Goal: Task Accomplishment & Management: Manage account settings

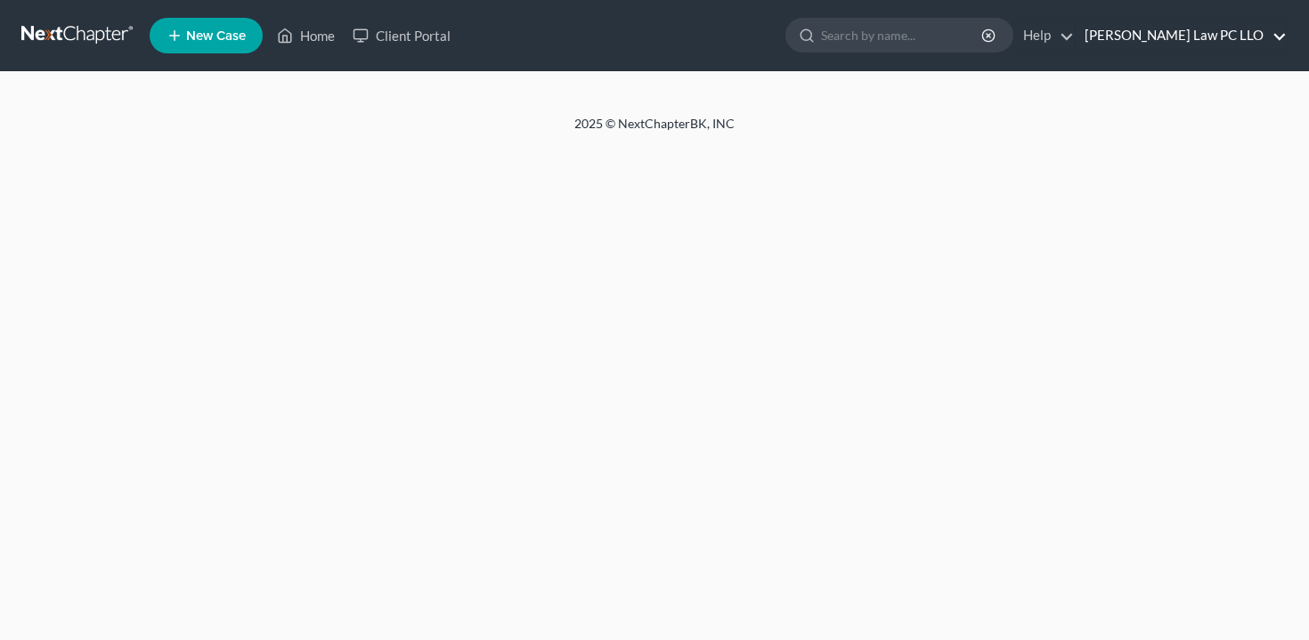
click at [1207, 36] on link "[PERSON_NAME] Law PC LLO" at bounding box center [1181, 36] width 211 height 32
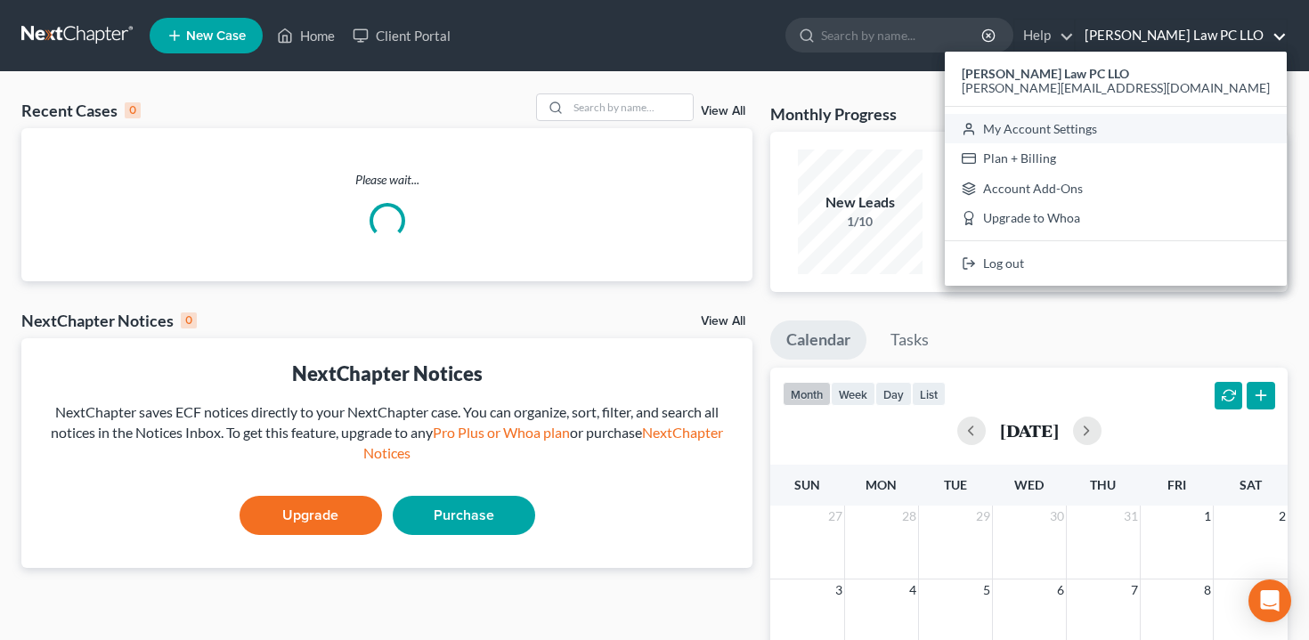
click at [1167, 131] on link "My Account Settings" at bounding box center [1116, 129] width 342 height 30
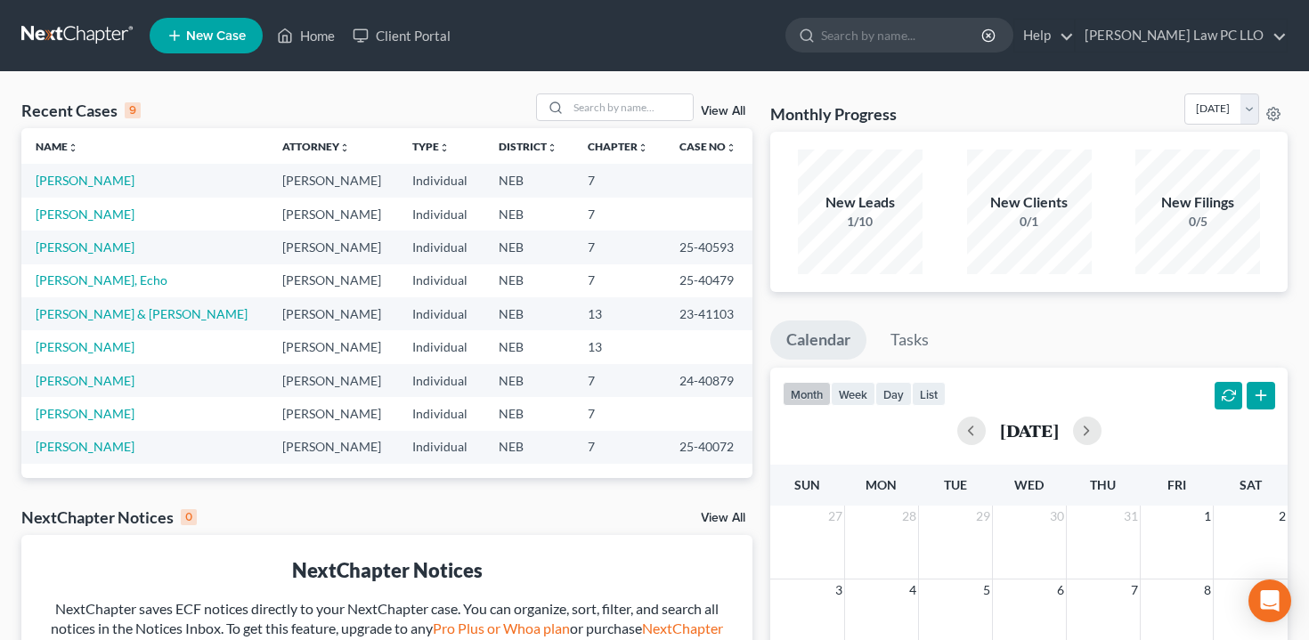
select select "24"
select select "30"
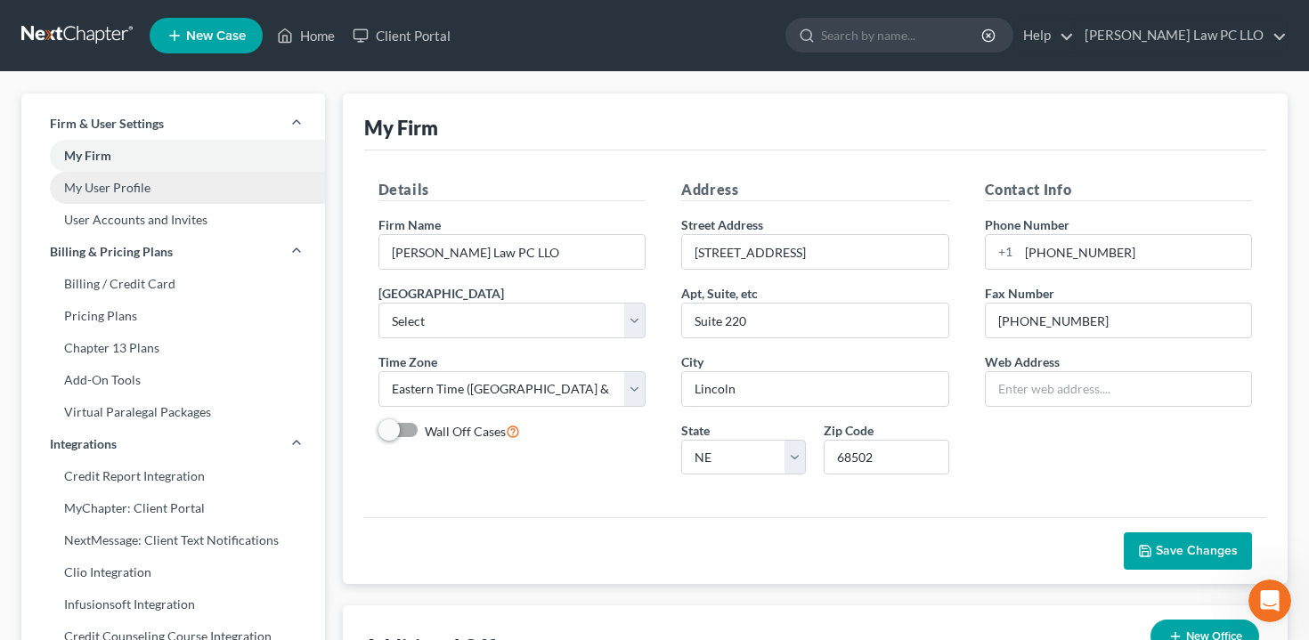
click at [168, 186] on link "My User Profile" at bounding box center [173, 188] width 304 height 32
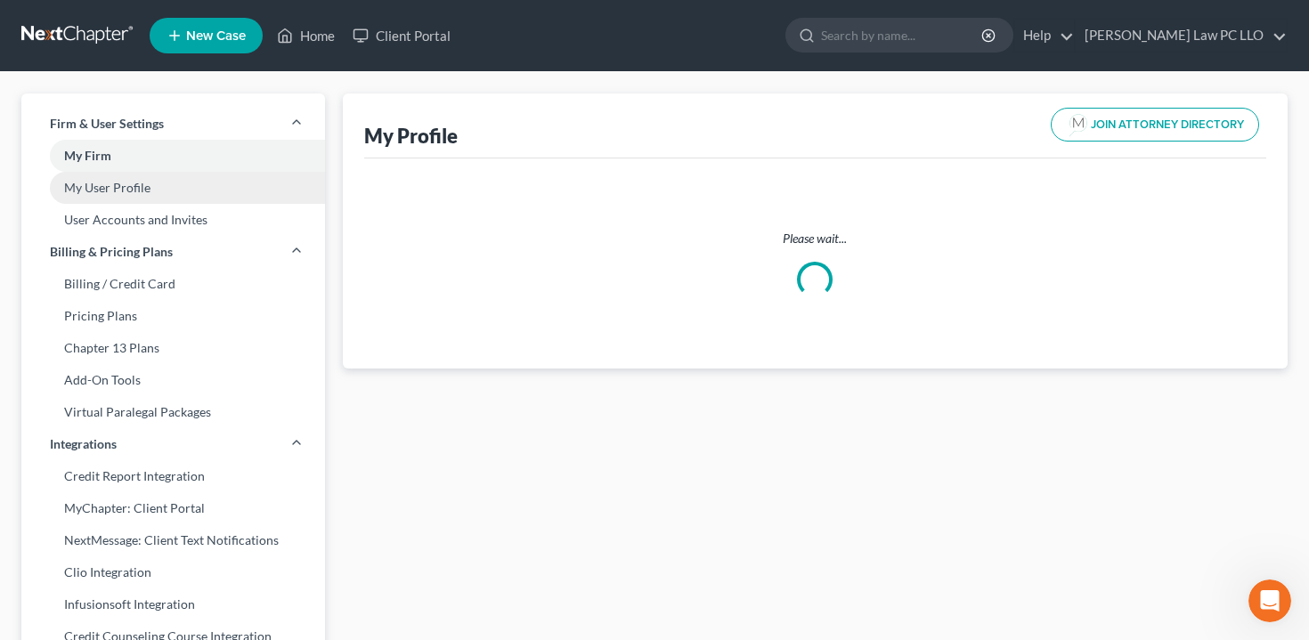
select select "30"
select select "48"
select select "attorney"
select select "0"
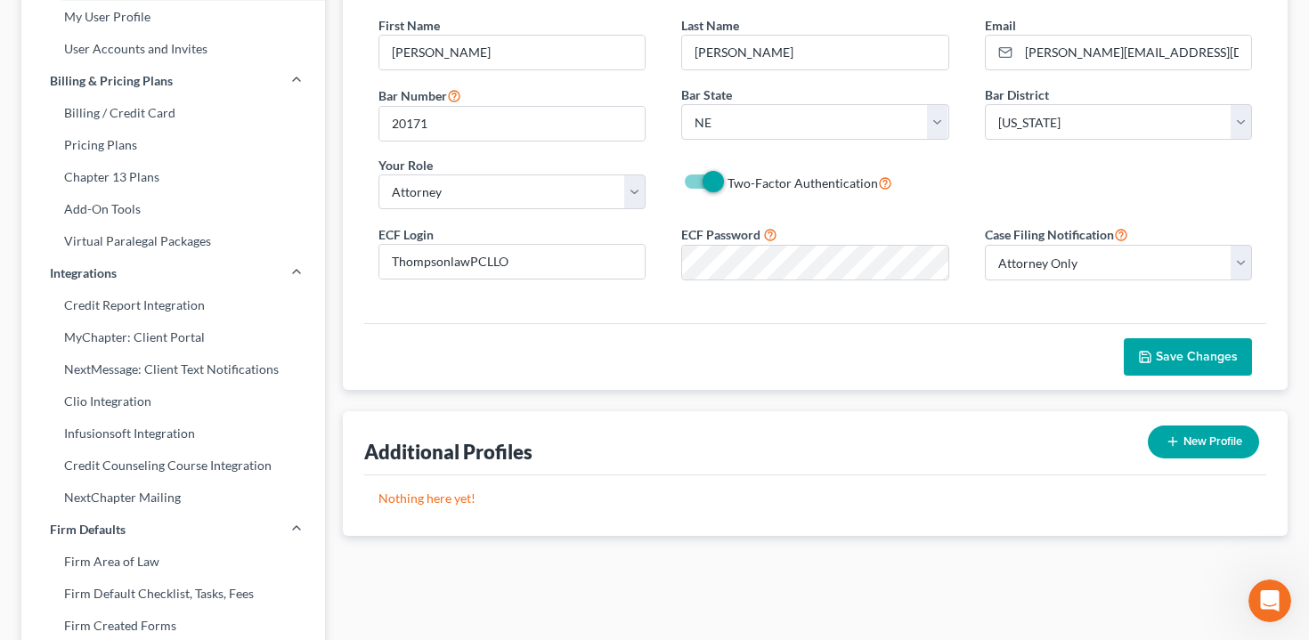
scroll to position [127, 0]
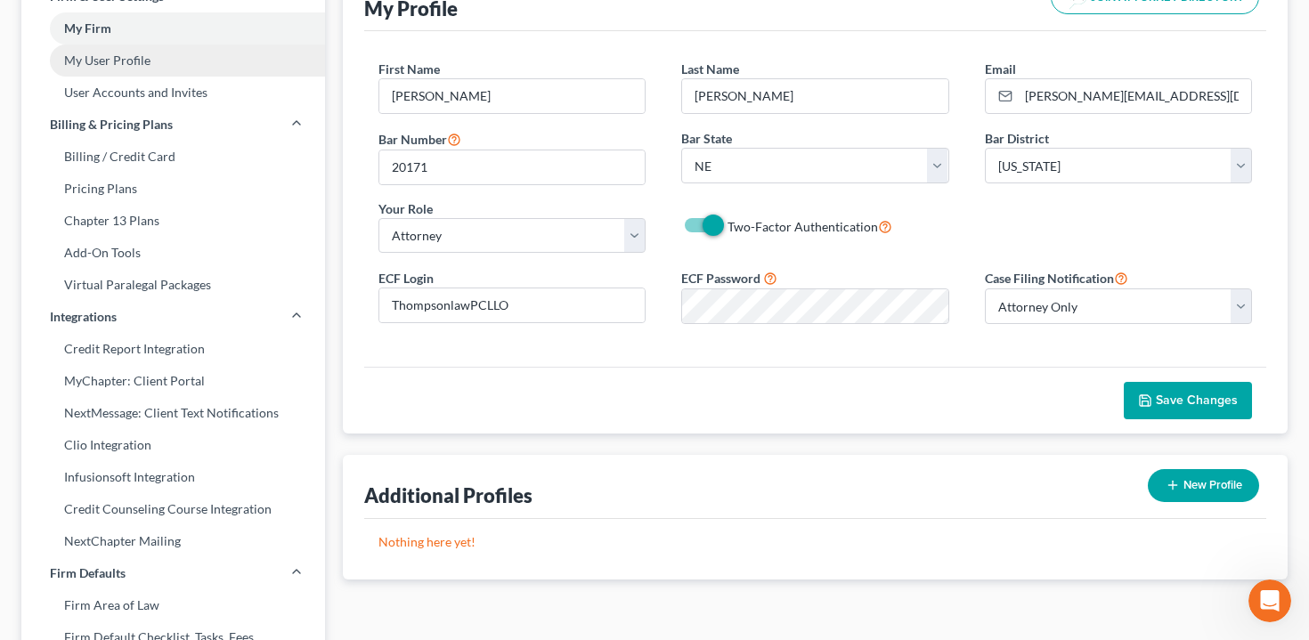
click at [181, 60] on link "My User Profile" at bounding box center [173, 61] width 304 height 32
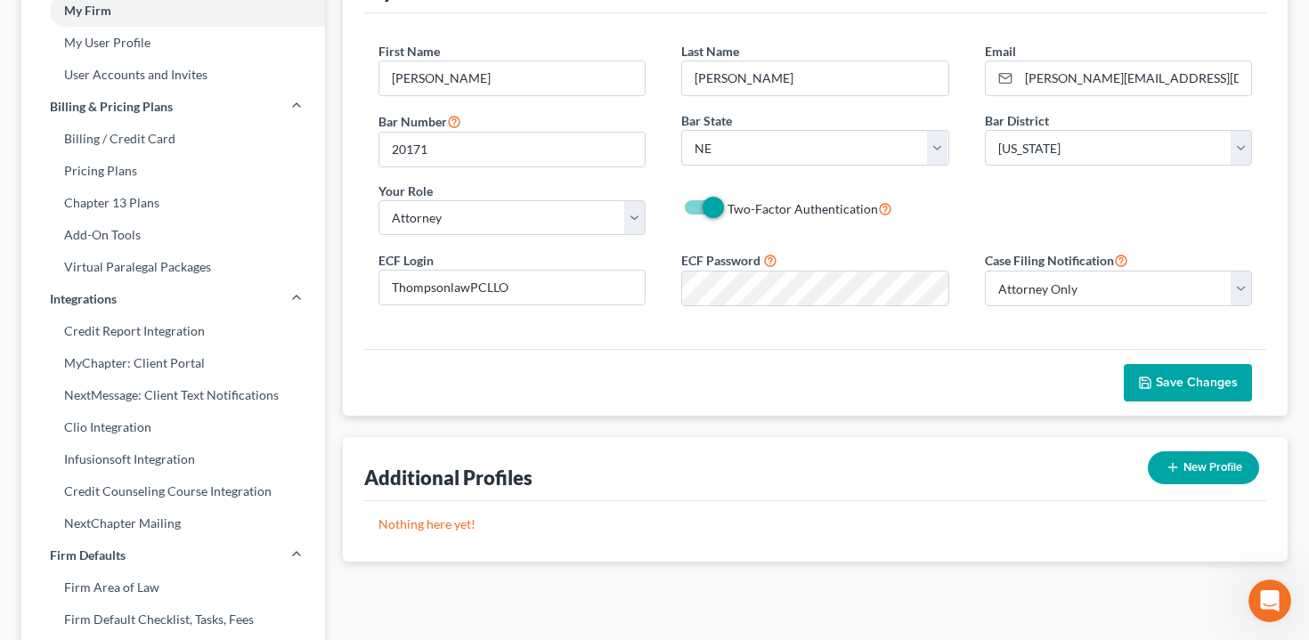
scroll to position [132, 0]
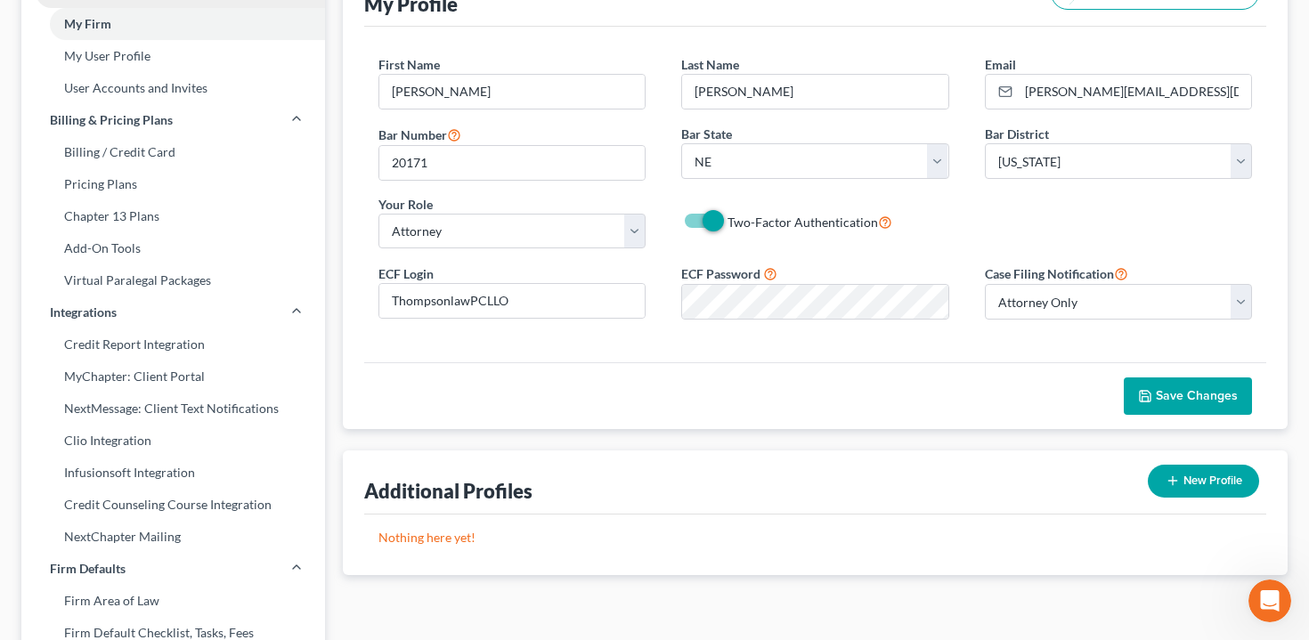
select select "48"
select select "24"
select select "30"
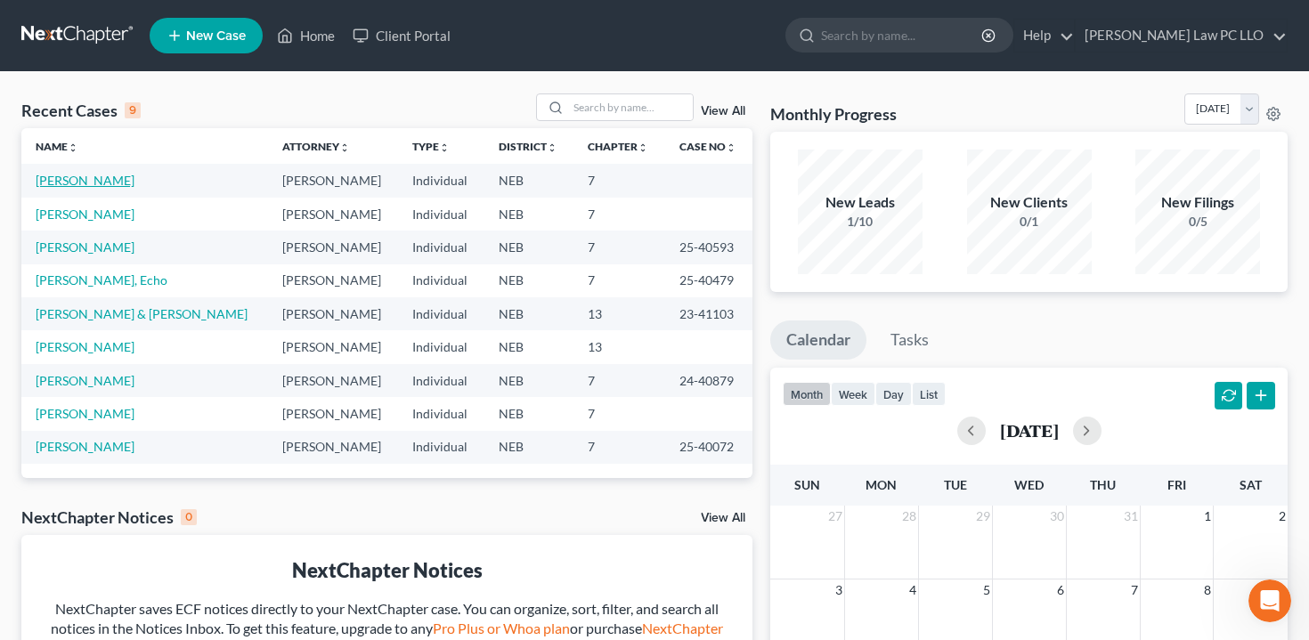
click at [118, 182] on link "[PERSON_NAME]" at bounding box center [85, 180] width 99 height 15
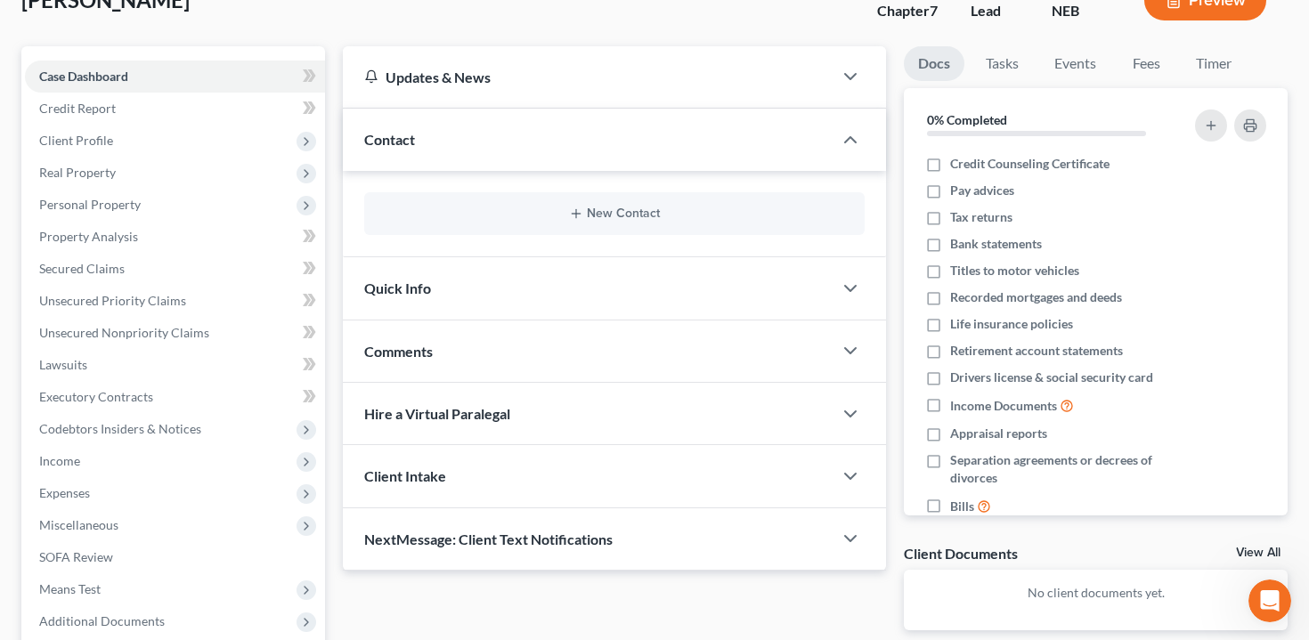
scroll to position [142, 0]
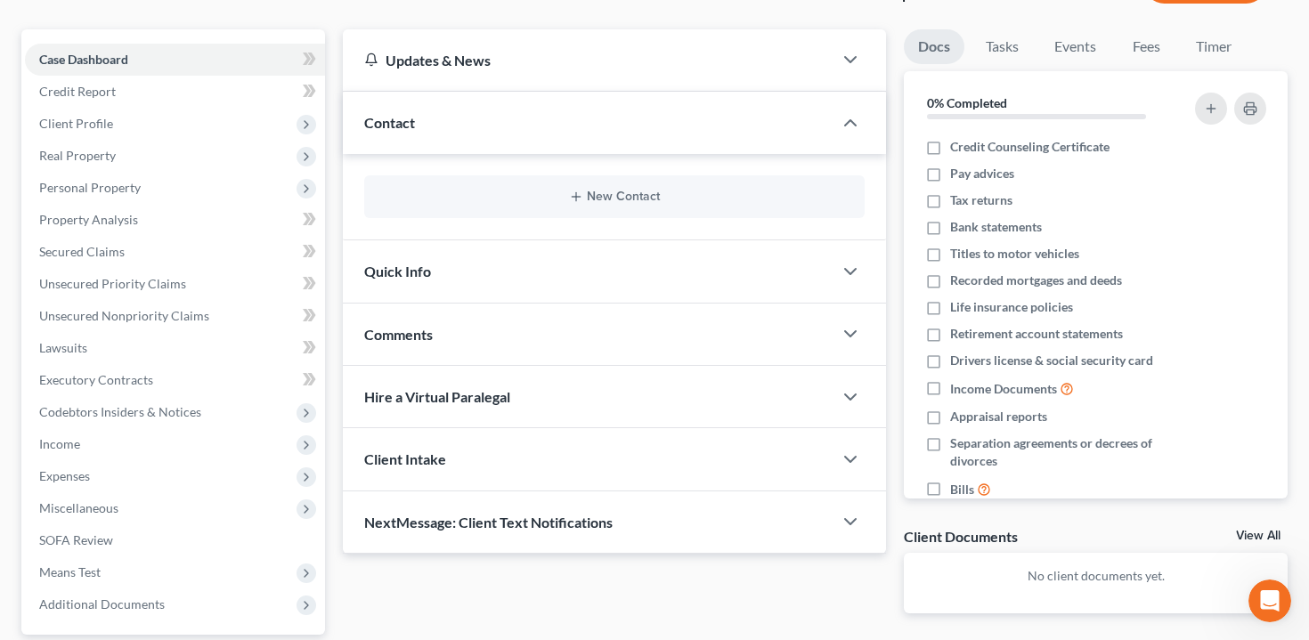
click at [451, 118] on div "Contact" at bounding box center [588, 122] width 491 height 61
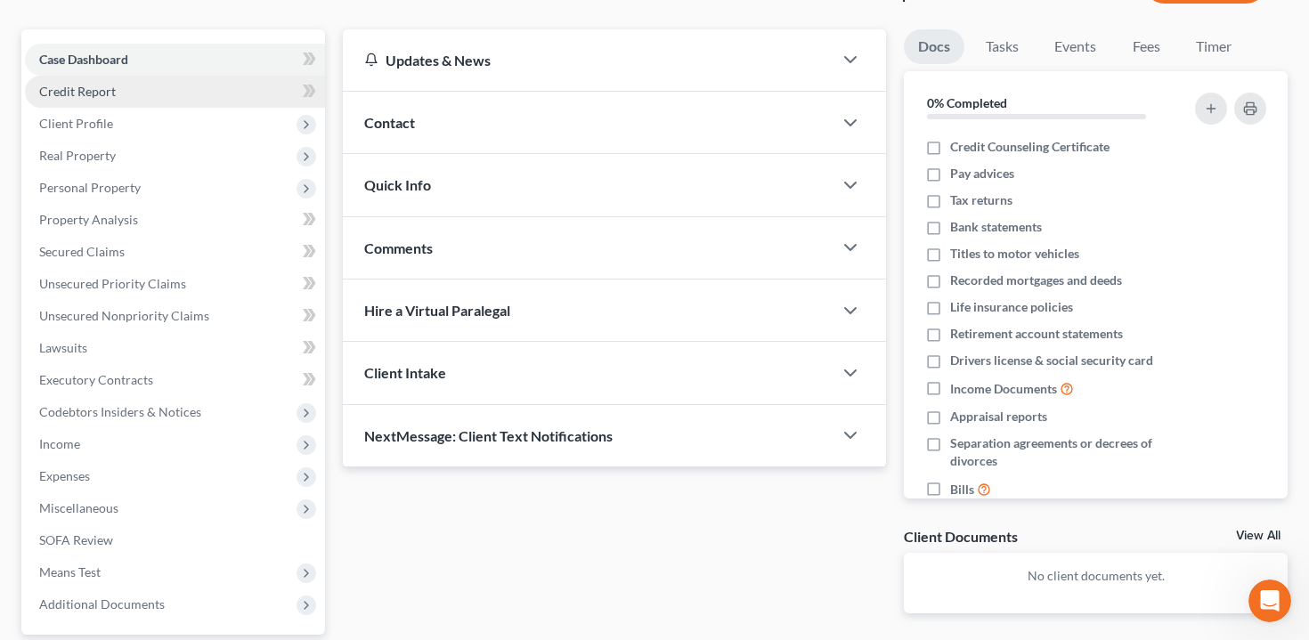
click at [205, 100] on link "Credit Report" at bounding box center [175, 92] width 300 height 32
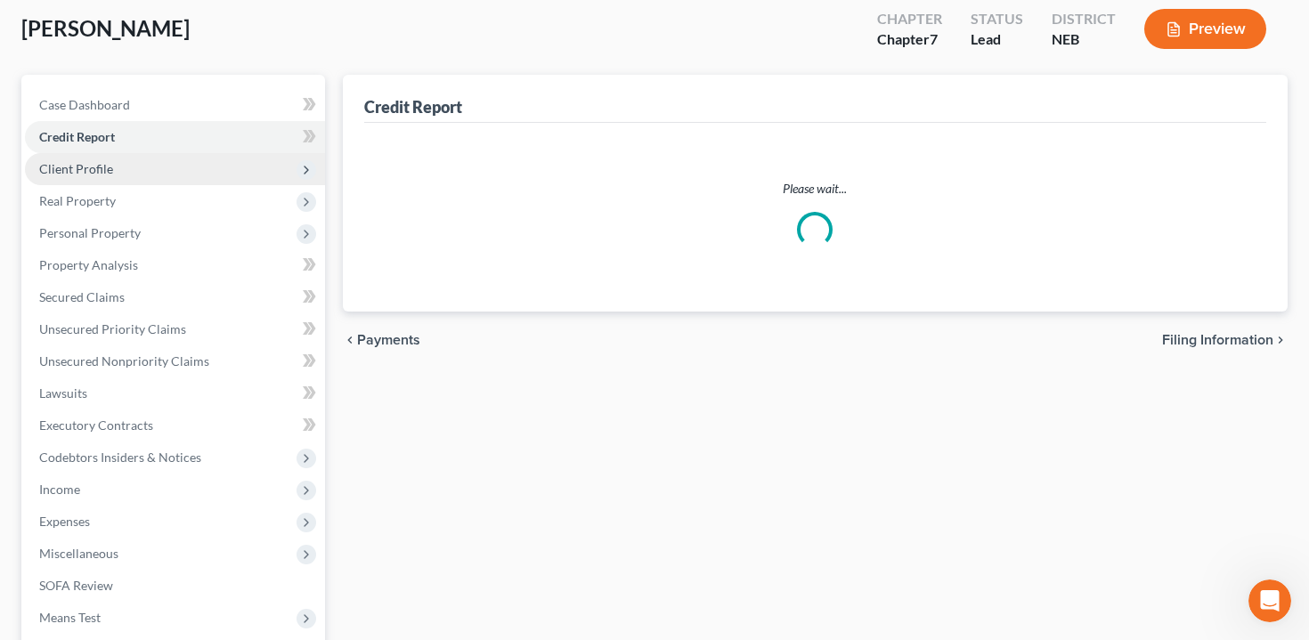
scroll to position [21, 0]
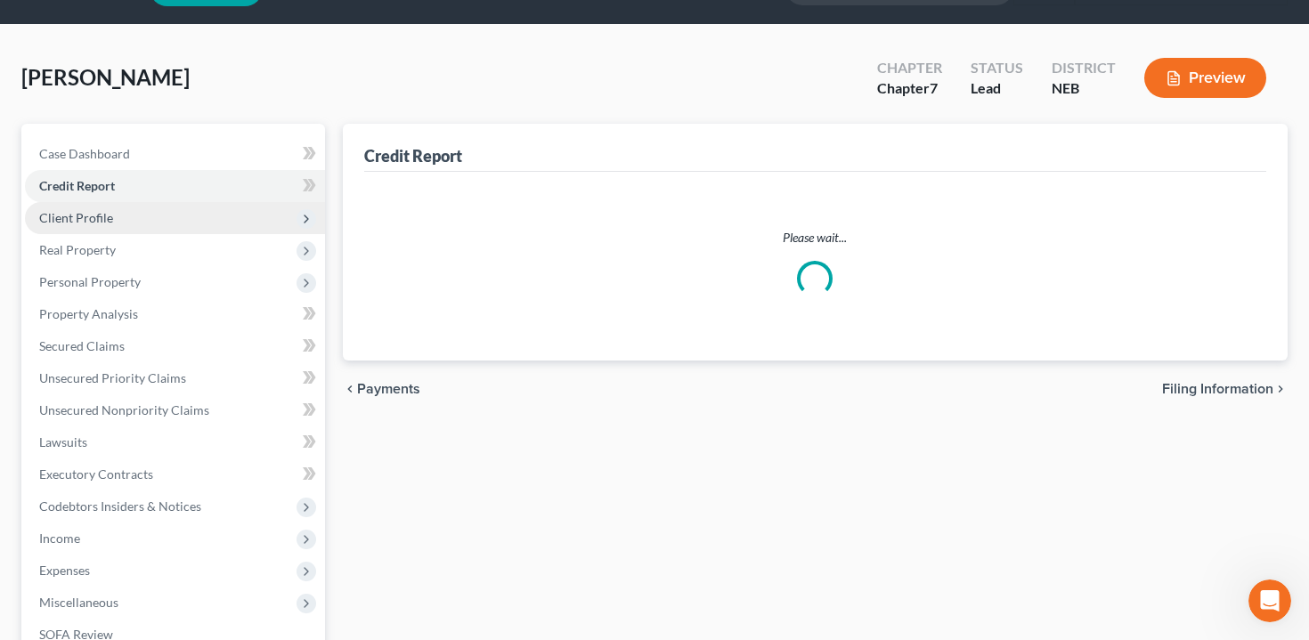
click at [197, 124] on div "Case Dashboard Payments Invoices Payments Payments Credit Report Client Profile…" at bounding box center [173, 427] width 304 height 606
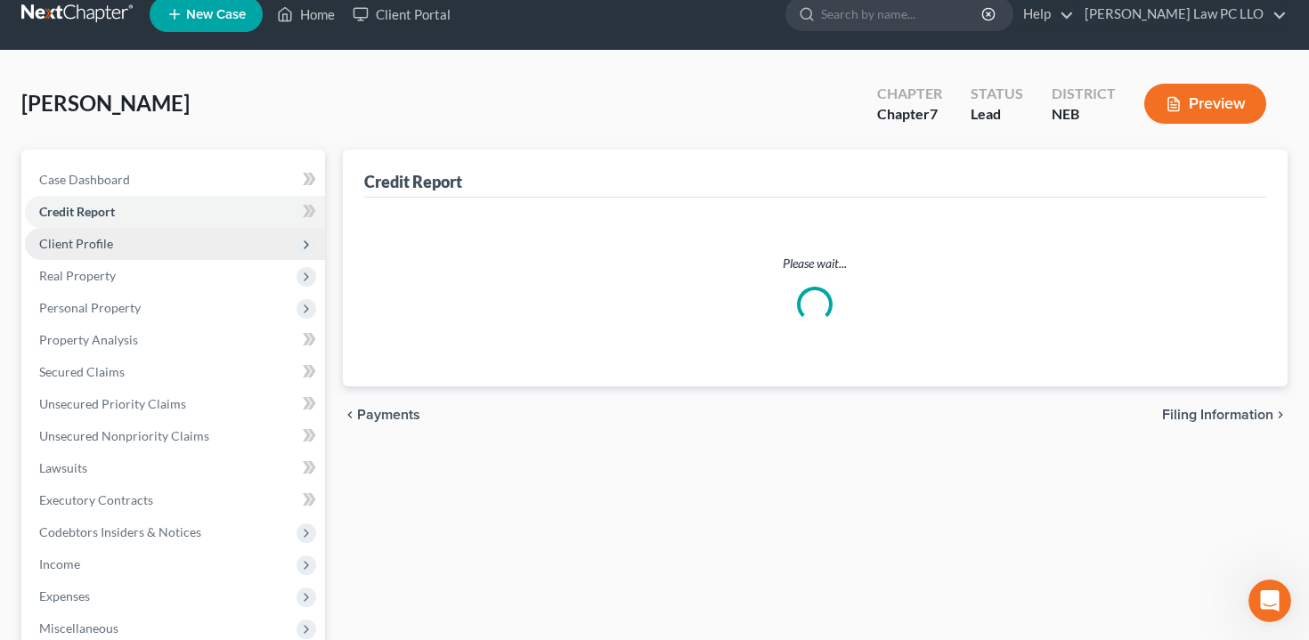
scroll to position [0, 0]
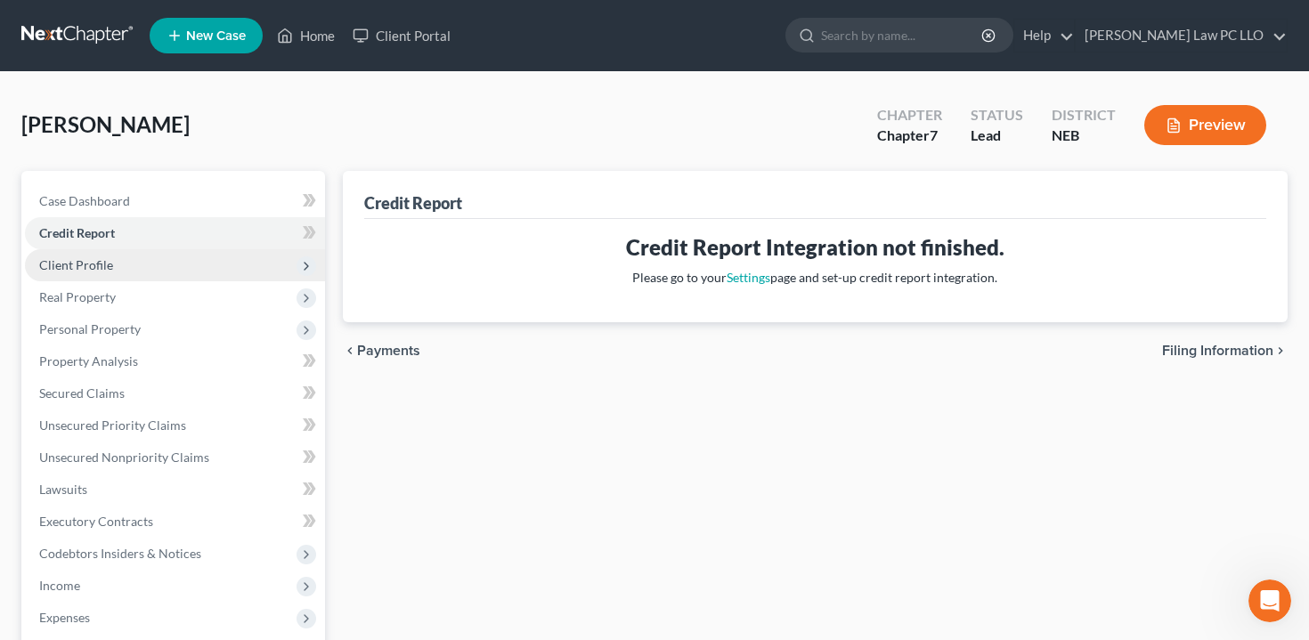
click at [185, 269] on span "Client Profile" at bounding box center [175, 265] width 300 height 32
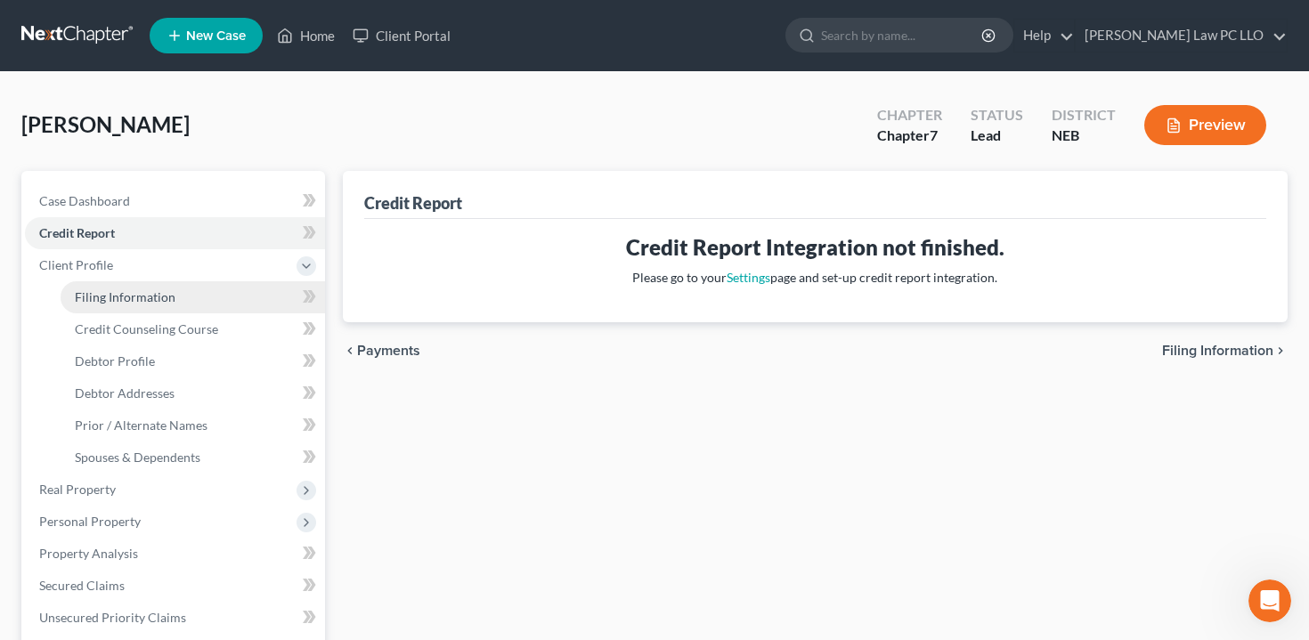
click at [224, 306] on link "Filing Information" at bounding box center [193, 297] width 265 height 32
select select "1"
select select "0"
select select "48"
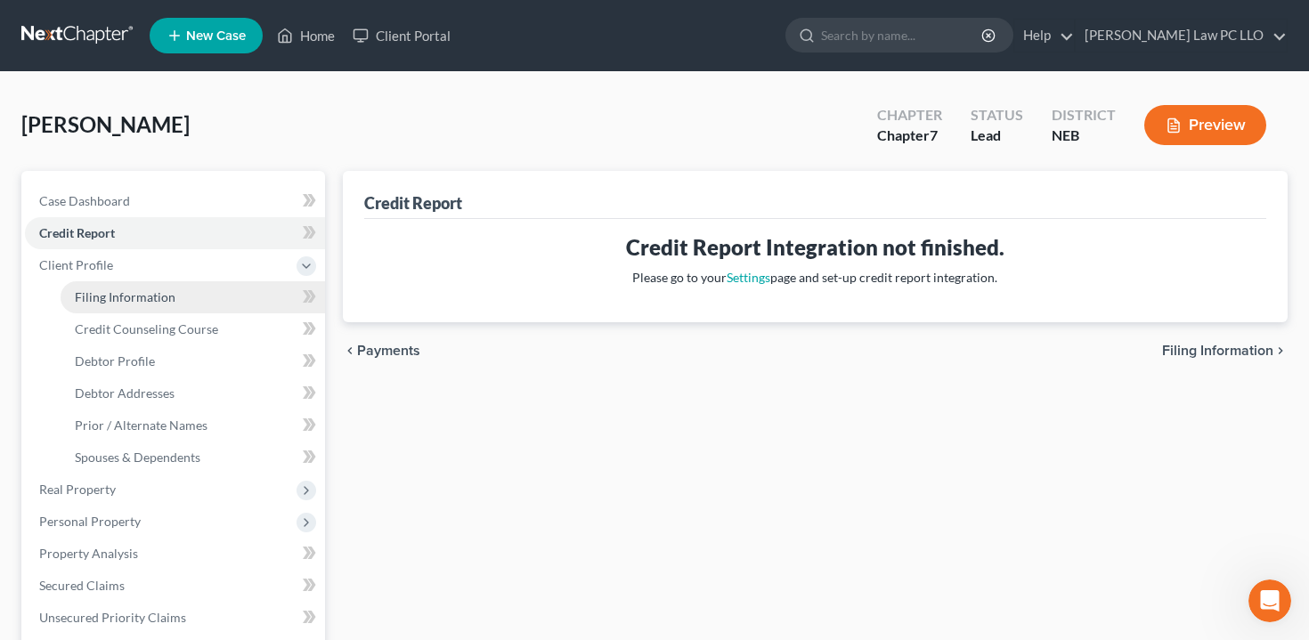
select select "0"
select select "30"
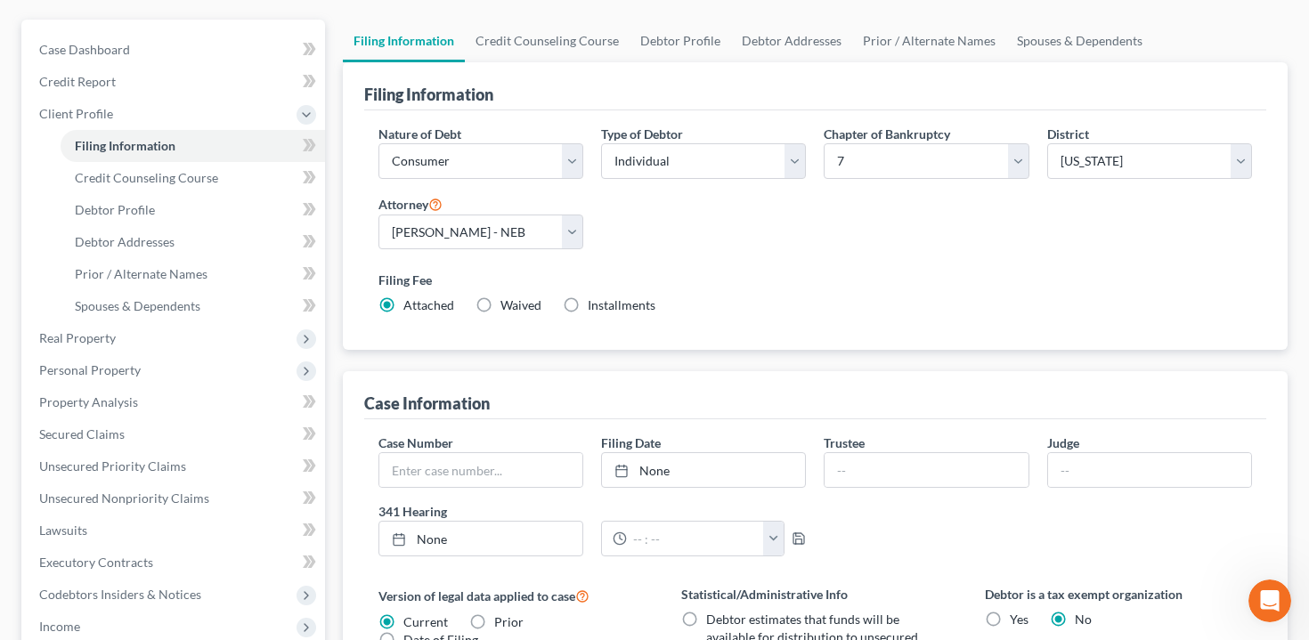
scroll to position [157, 0]
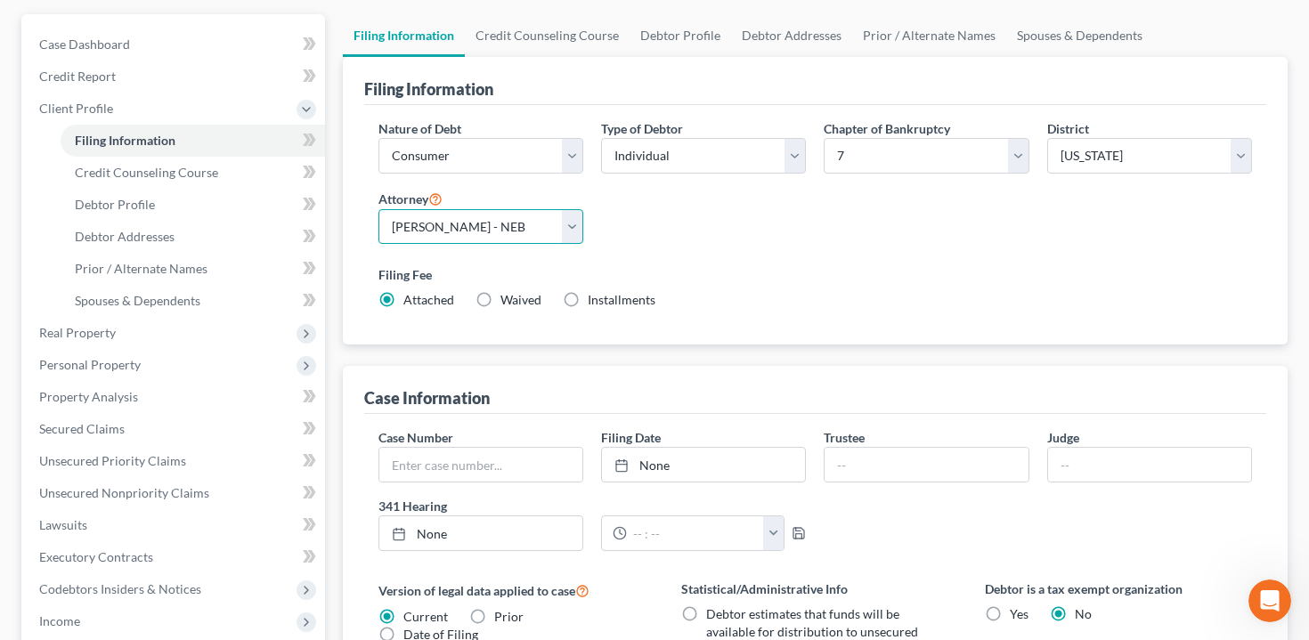
click at [469, 237] on select "Select [PERSON_NAME] - NEB" at bounding box center [481, 227] width 205 height 36
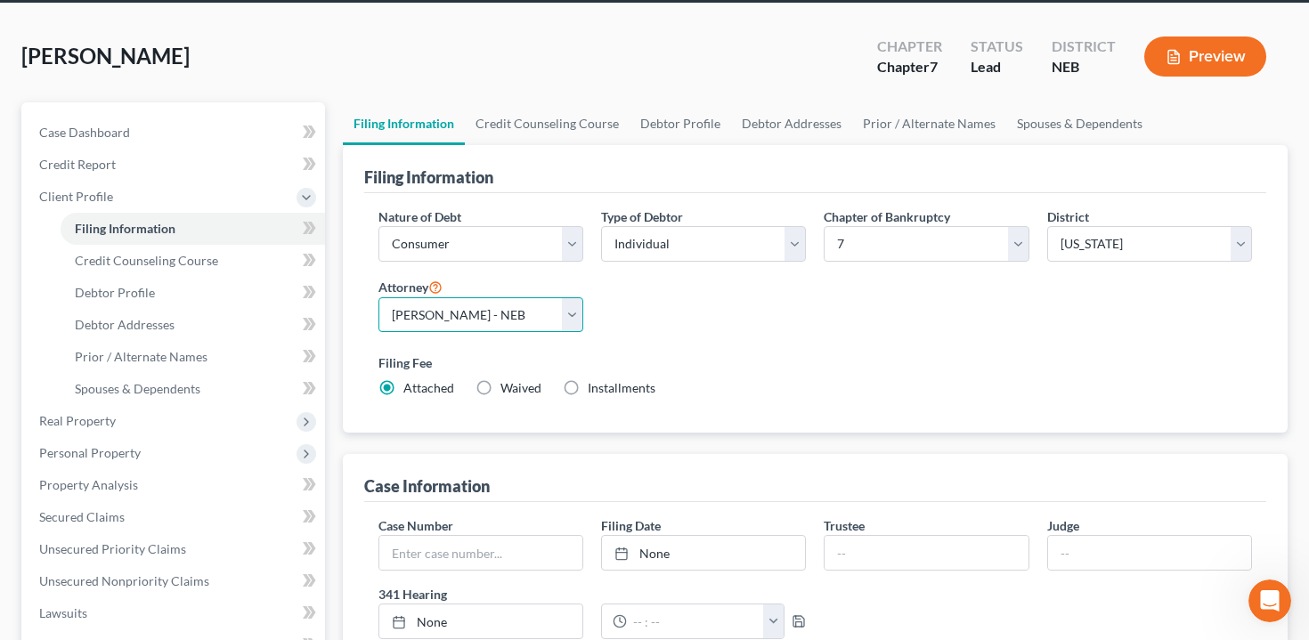
scroll to position [0, 0]
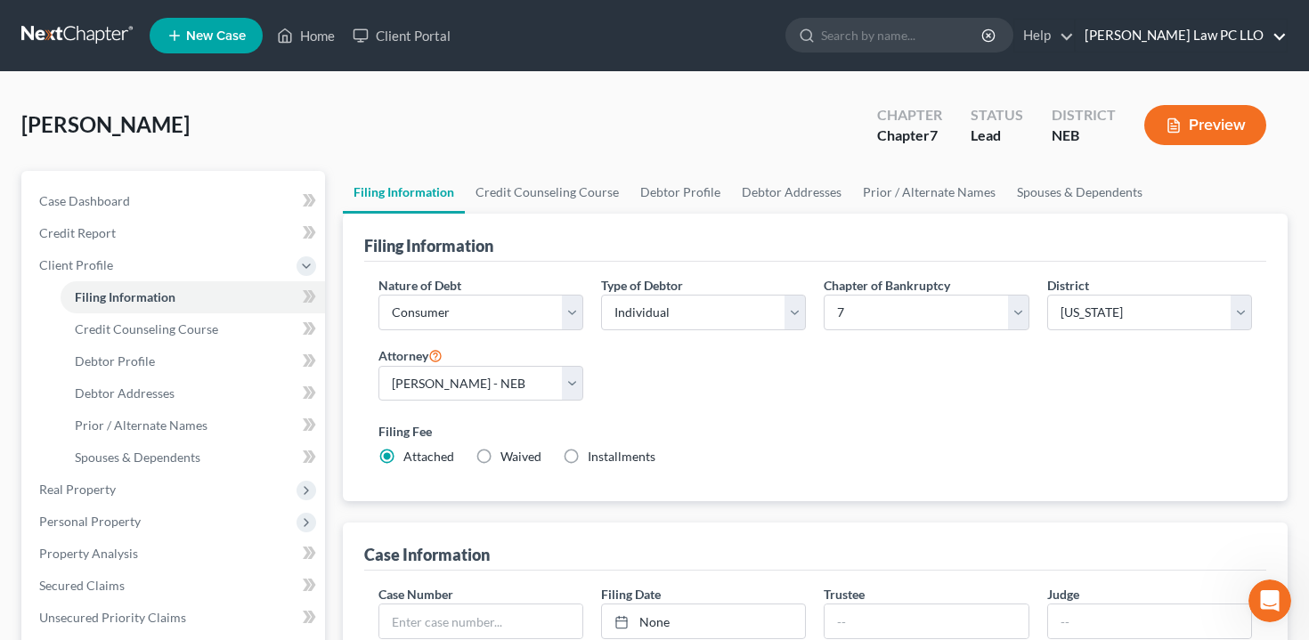
click at [1203, 35] on link "[PERSON_NAME] Law PC LLO" at bounding box center [1181, 36] width 211 height 32
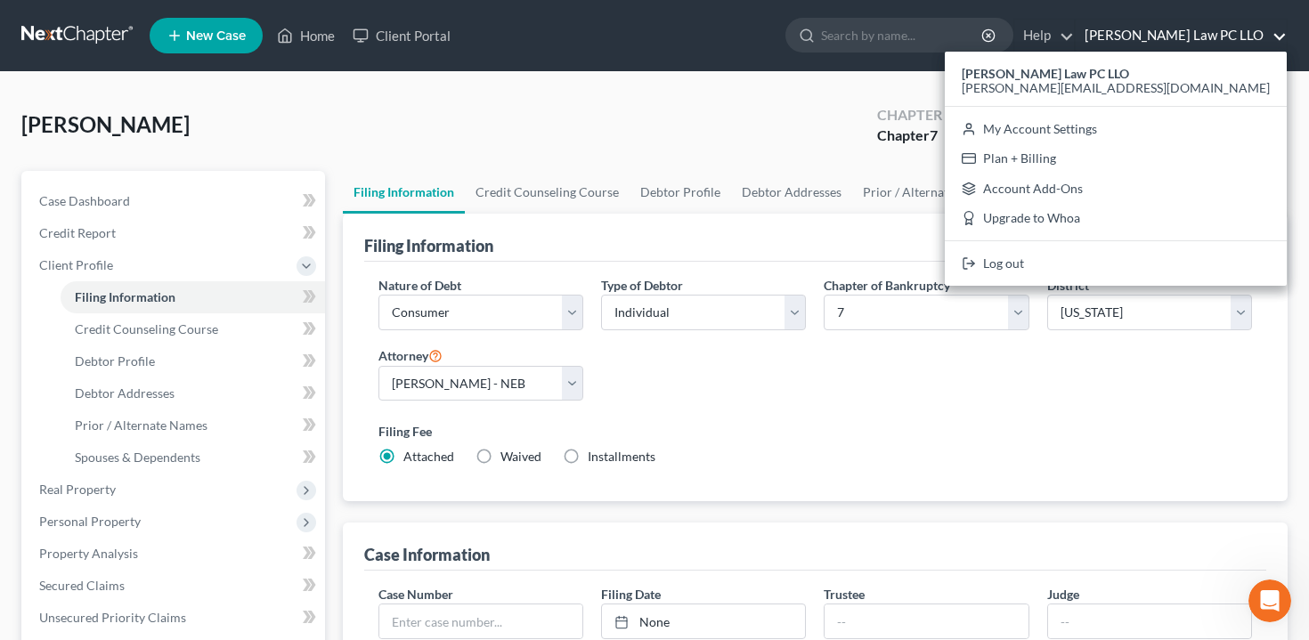
click at [648, 455] on span "Installments" at bounding box center [622, 456] width 68 height 15
click at [607, 455] on input "Installments Installments" at bounding box center [601, 454] width 12 height 12
radio input "true"
radio input "false"
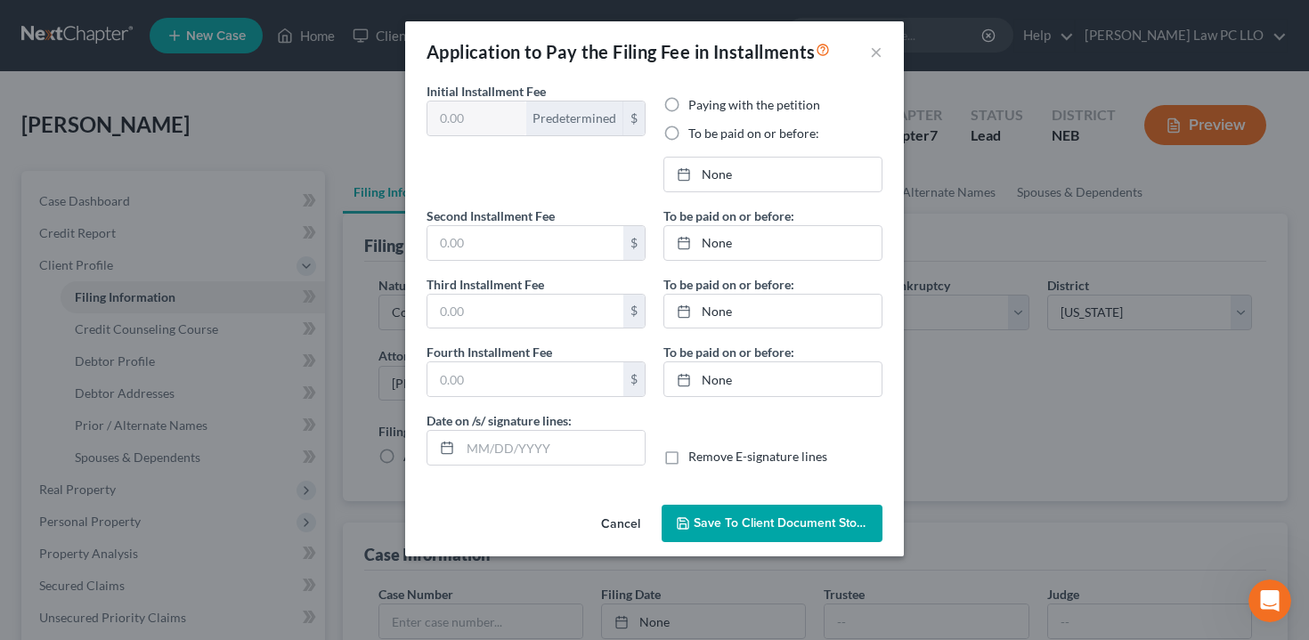
type input "0"
radio input "true"
type input "0.00"
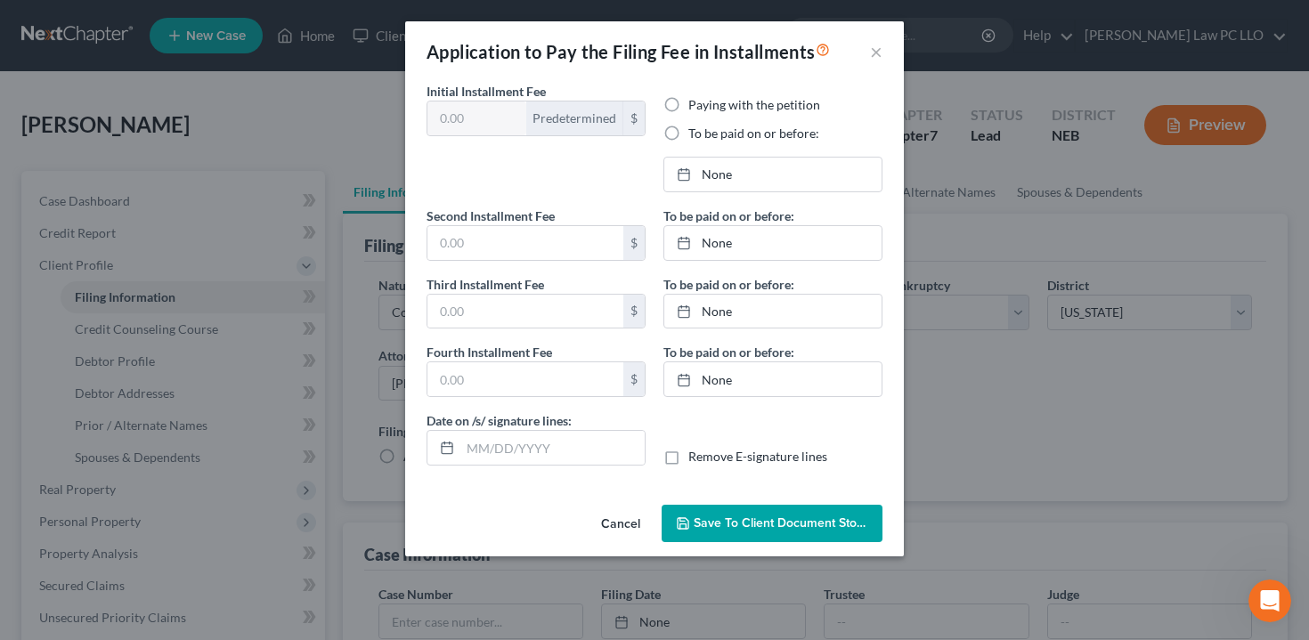
type input "[DATE]"
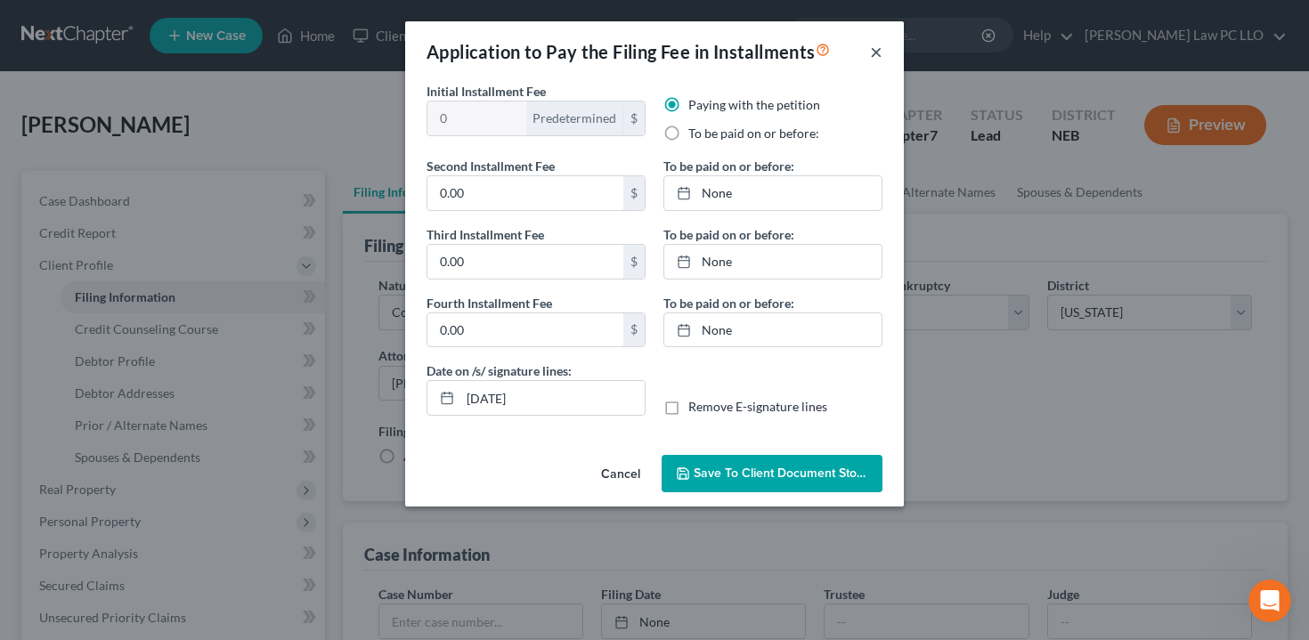
click at [877, 46] on button "×" at bounding box center [876, 51] width 12 height 21
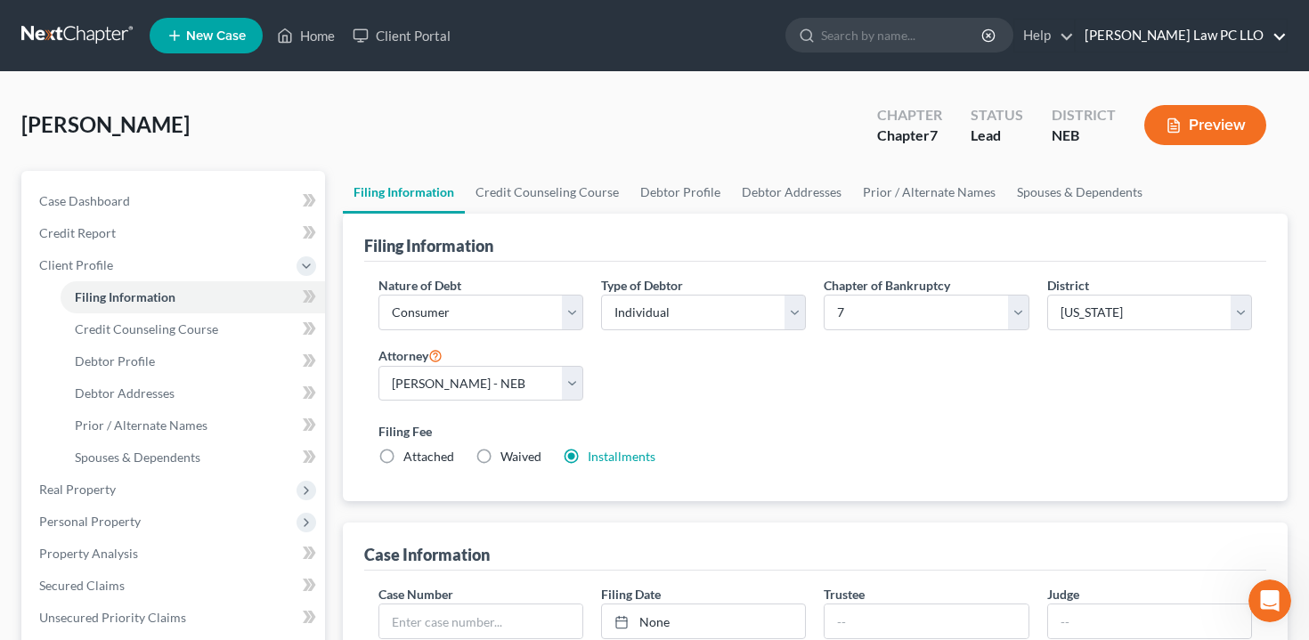
click at [1217, 38] on link "[PERSON_NAME] Law PC LLO" at bounding box center [1181, 36] width 211 height 32
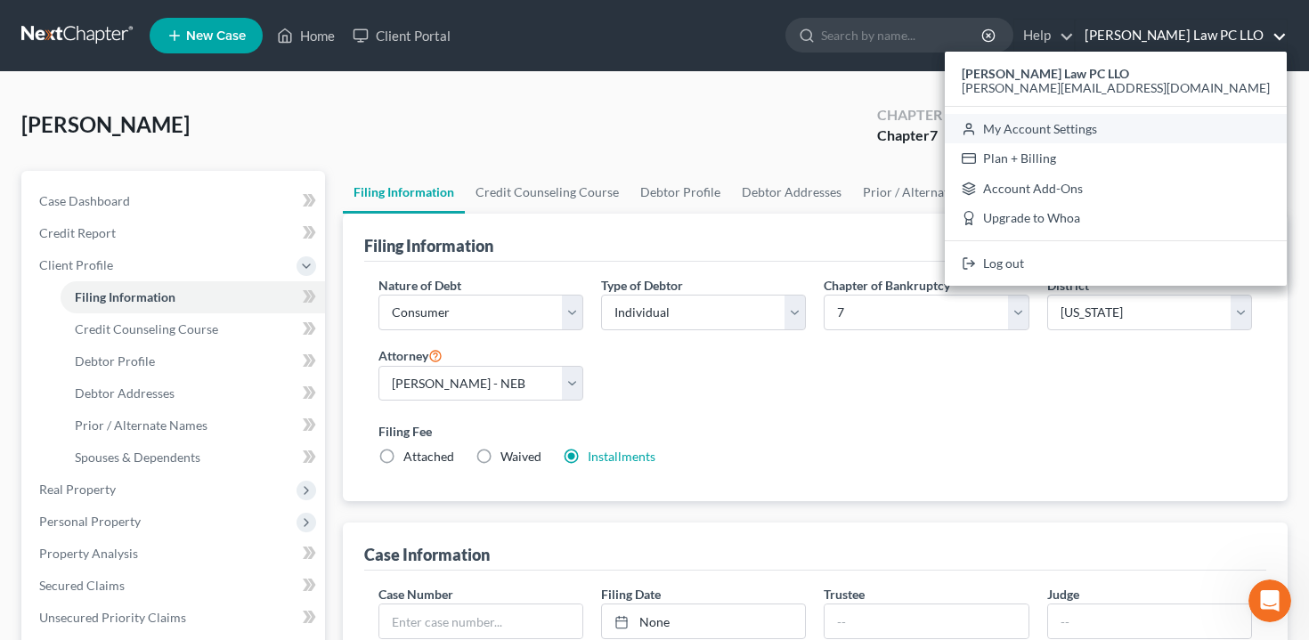
click at [1193, 128] on link "My Account Settings" at bounding box center [1116, 129] width 342 height 30
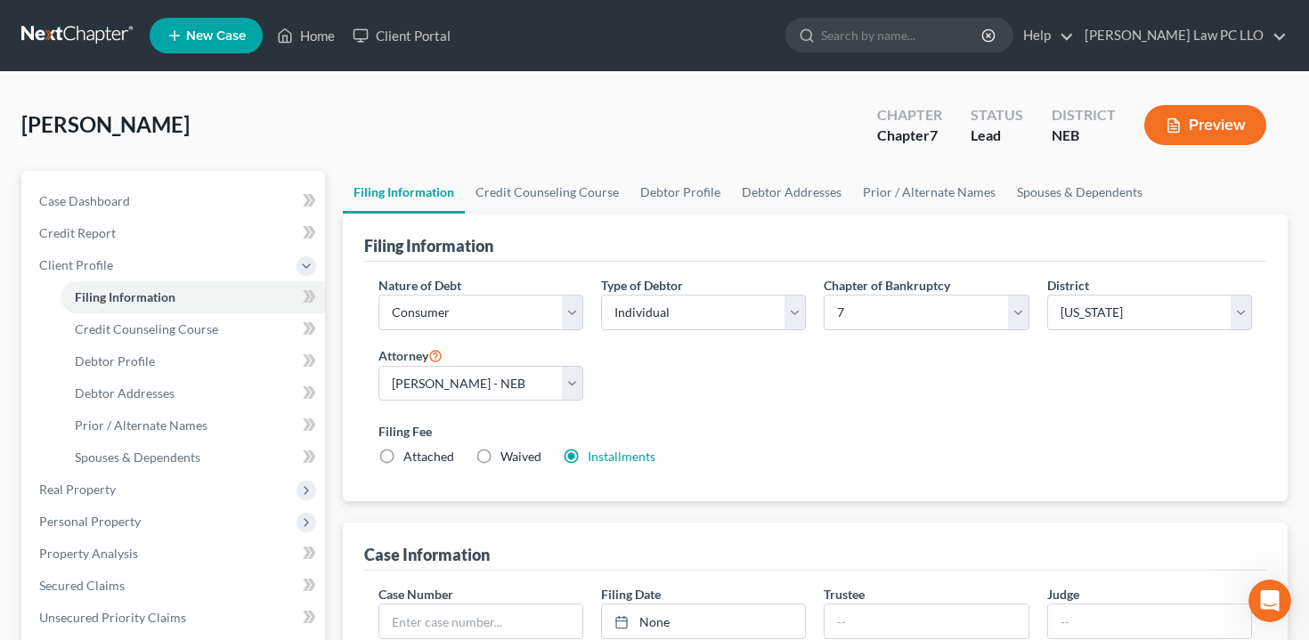
select select "48"
select select "24"
select select "30"
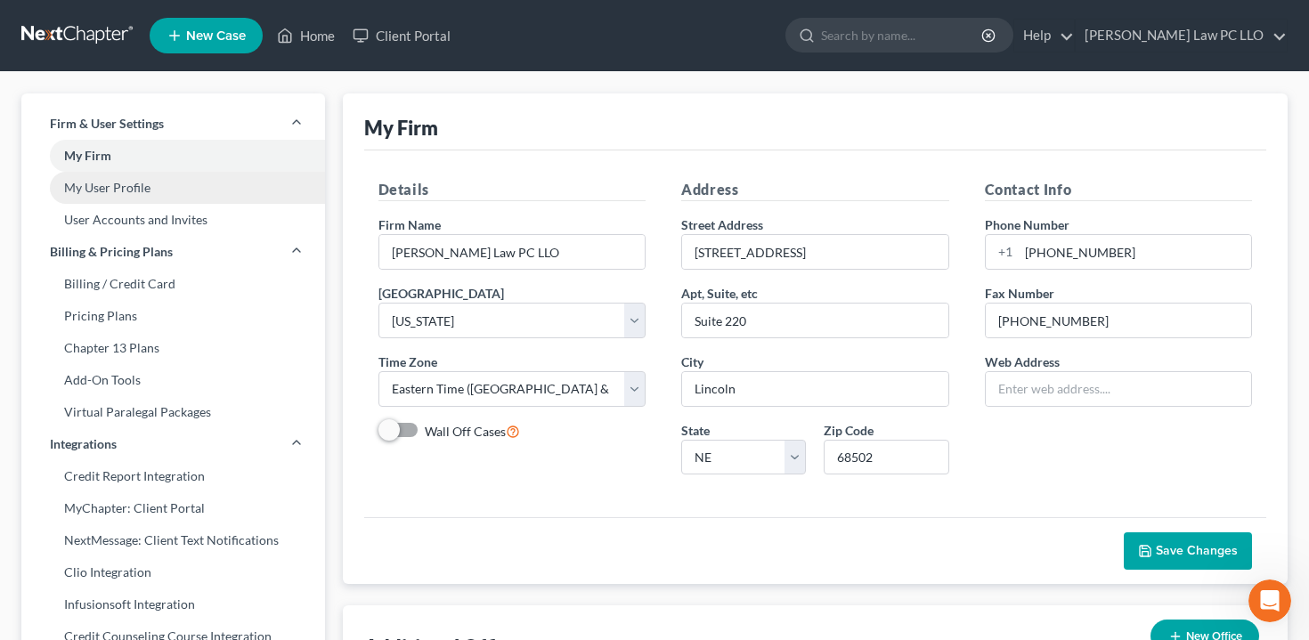
click at [183, 197] on link "My User Profile" at bounding box center [173, 188] width 304 height 32
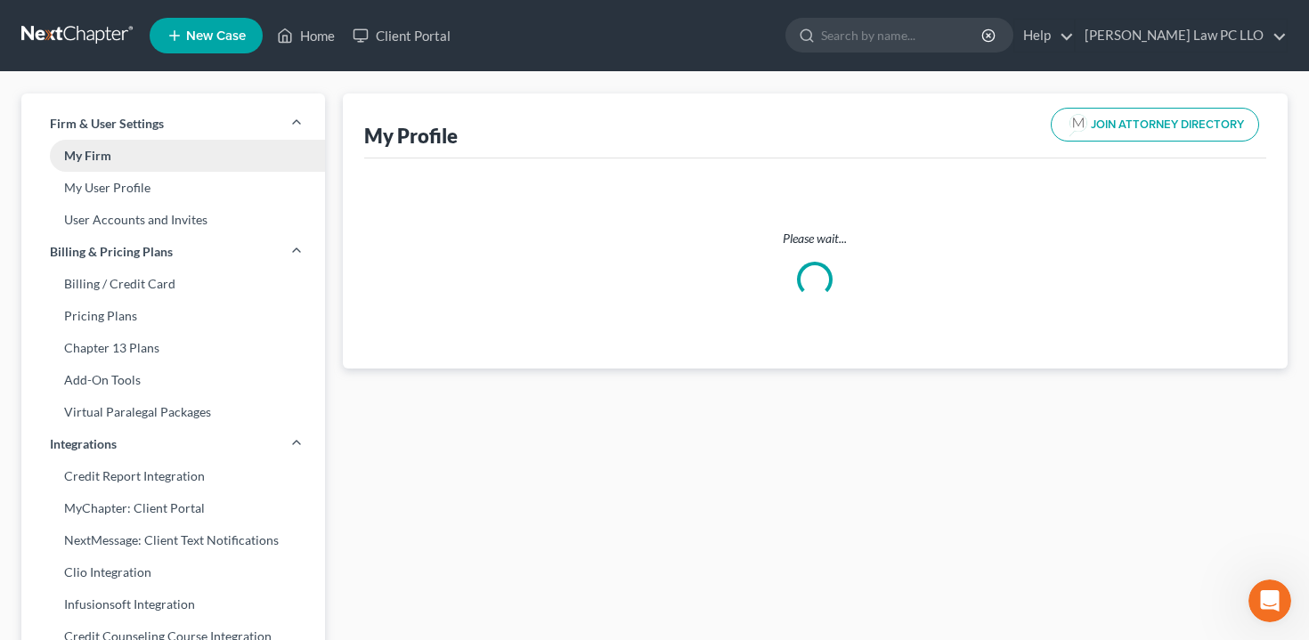
select select "30"
select select "48"
select select "attorney"
select select "0"
